Goal: Find specific page/section: Find specific page/section

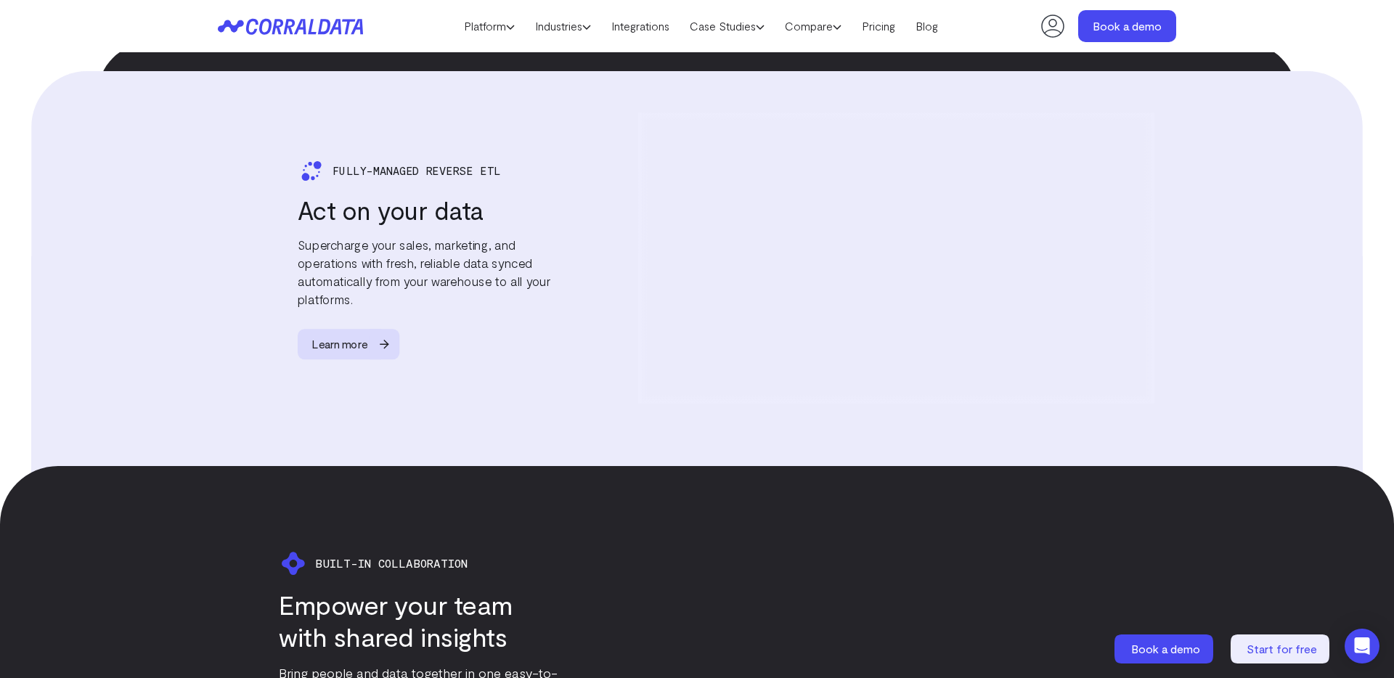
scroll to position [2554, 0]
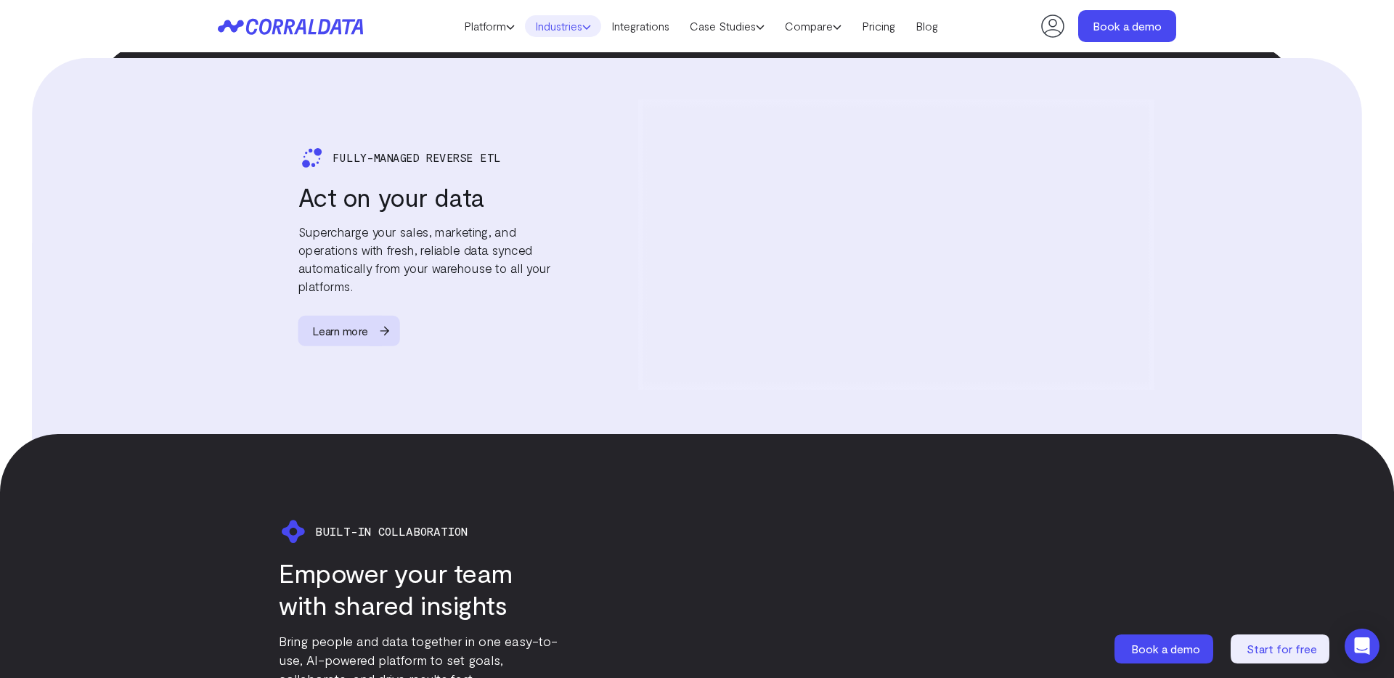
click at [565, 31] on link "Industries" at bounding box center [563, 26] width 76 height 22
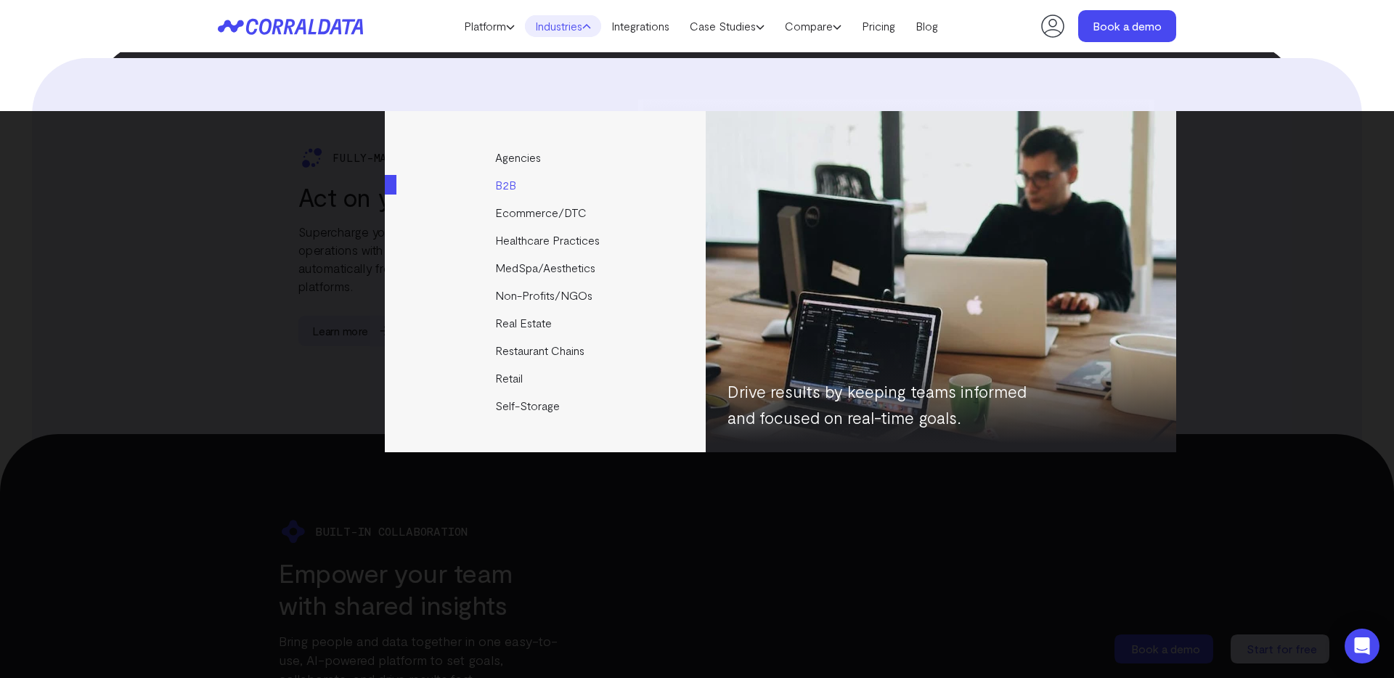
click at [509, 186] on link "B2B" at bounding box center [546, 185] width 323 height 28
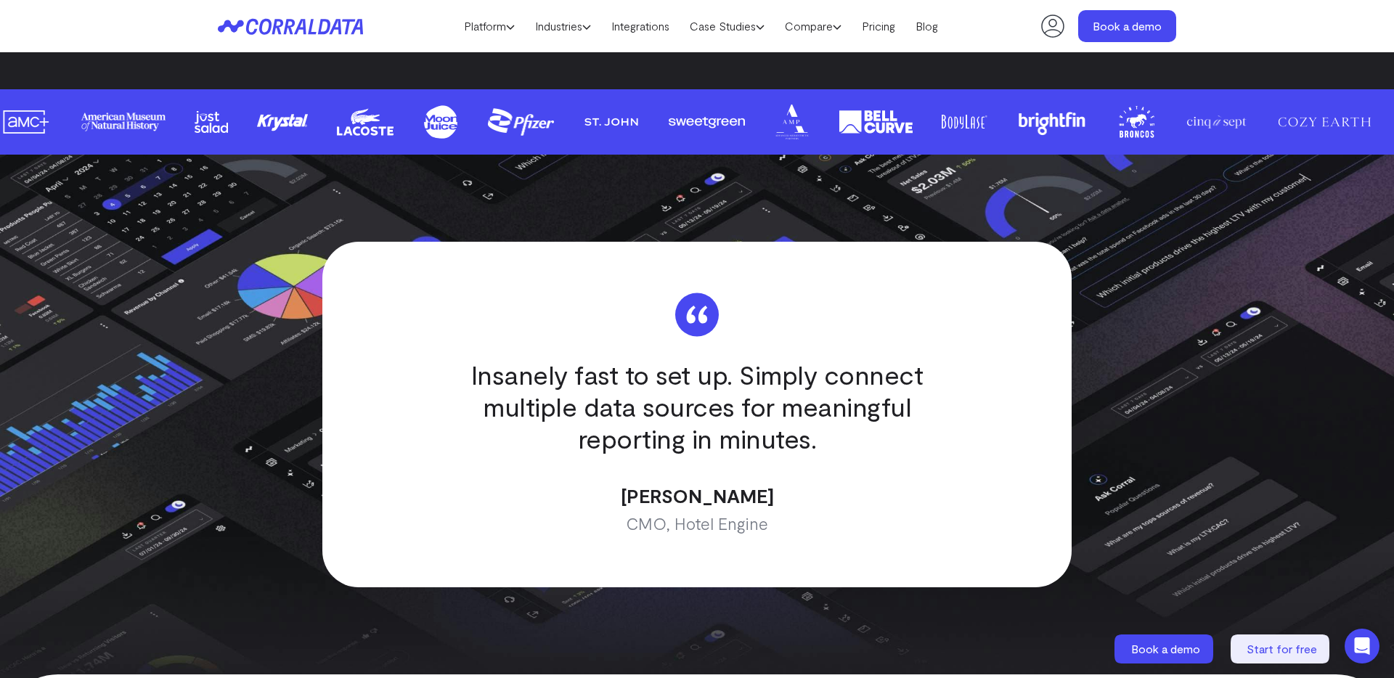
scroll to position [3821, 0]
